Goal: Task Accomplishment & Management: Manage account settings

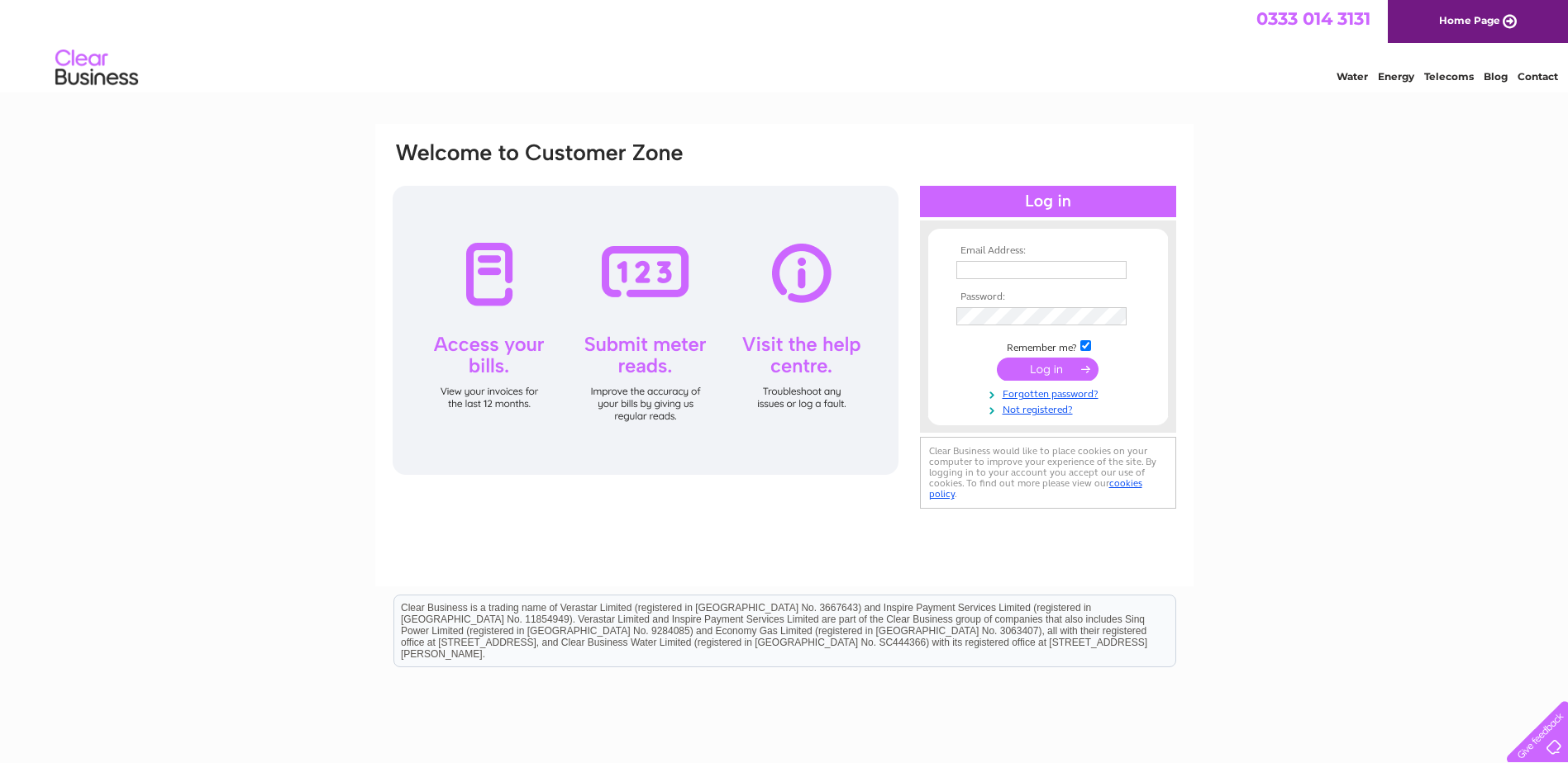
type input "[EMAIL_ADDRESS][DOMAIN_NAME]"
click at [1032, 372] on input "submit" at bounding box center [1047, 369] width 102 height 24
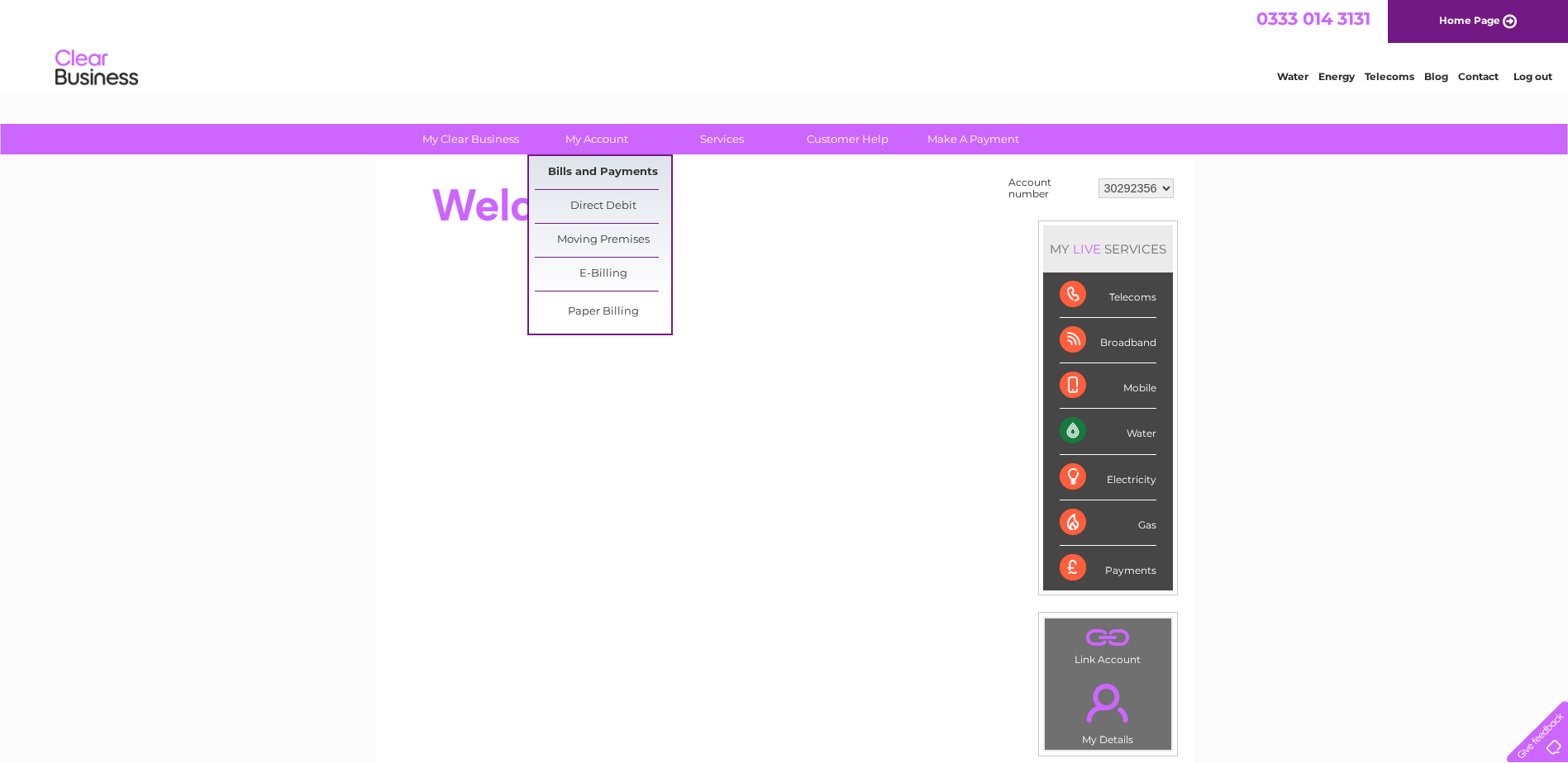
click at [609, 167] on link "Bills and Payments" at bounding box center [603, 172] width 136 height 33
click at [609, 176] on link "Bills and Payments" at bounding box center [603, 172] width 136 height 33
click at [590, 168] on link "Bills and Payments" at bounding box center [603, 172] width 136 height 33
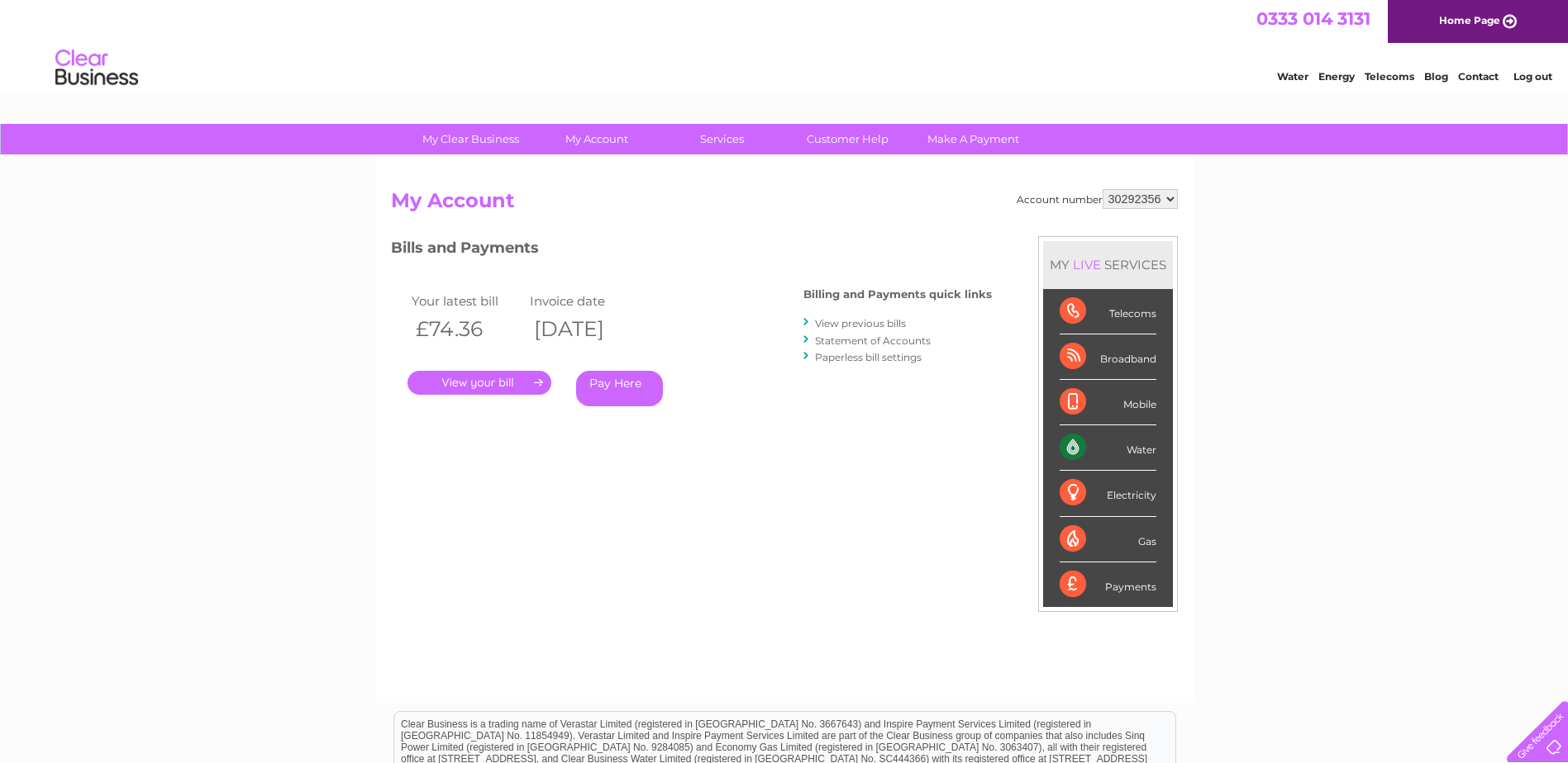
click at [464, 384] on link "." at bounding box center [479, 383] width 144 height 24
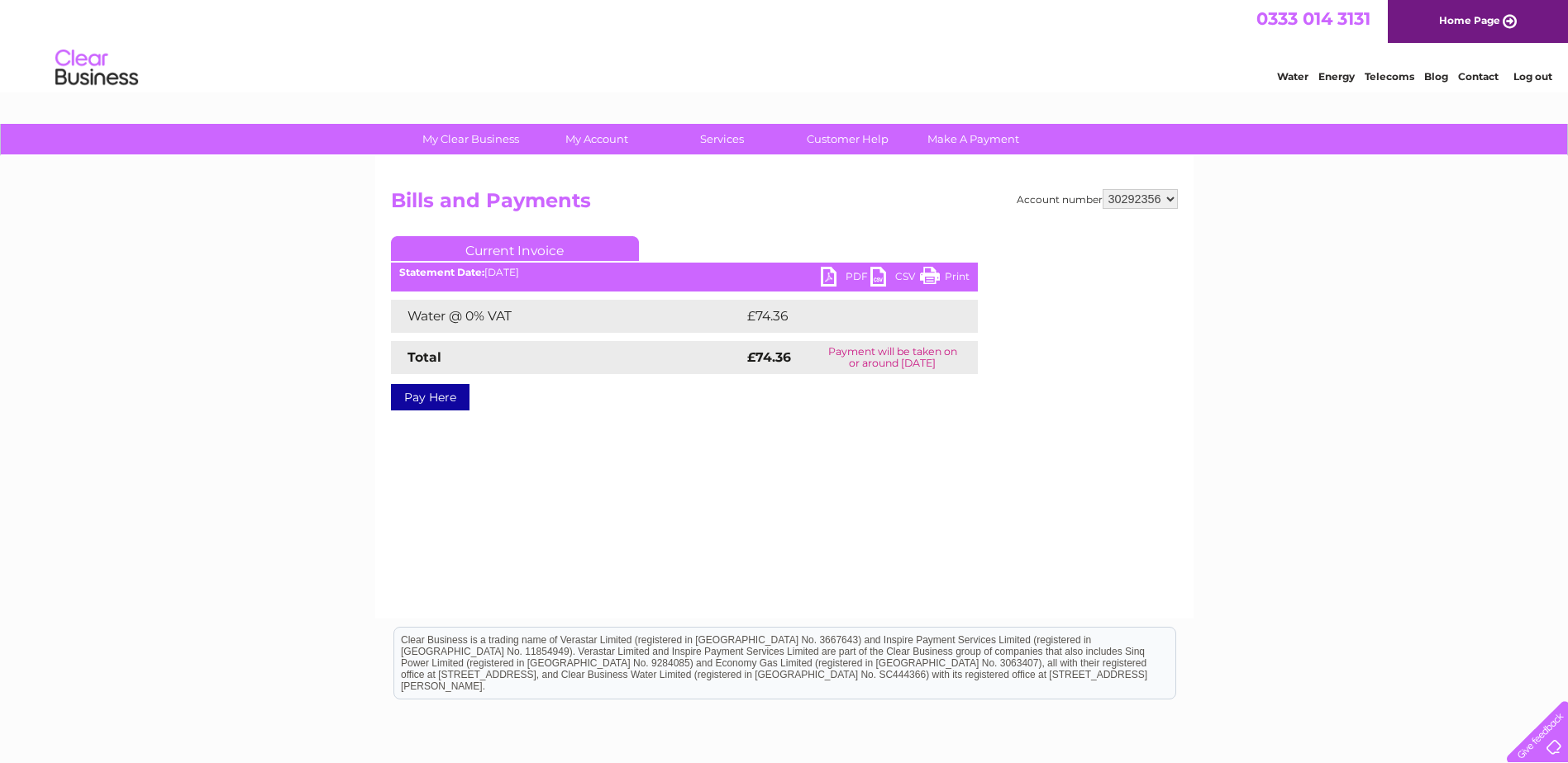
click at [836, 275] on link "PDF" at bounding box center [845, 279] width 50 height 24
